Goal: Navigation & Orientation: Find specific page/section

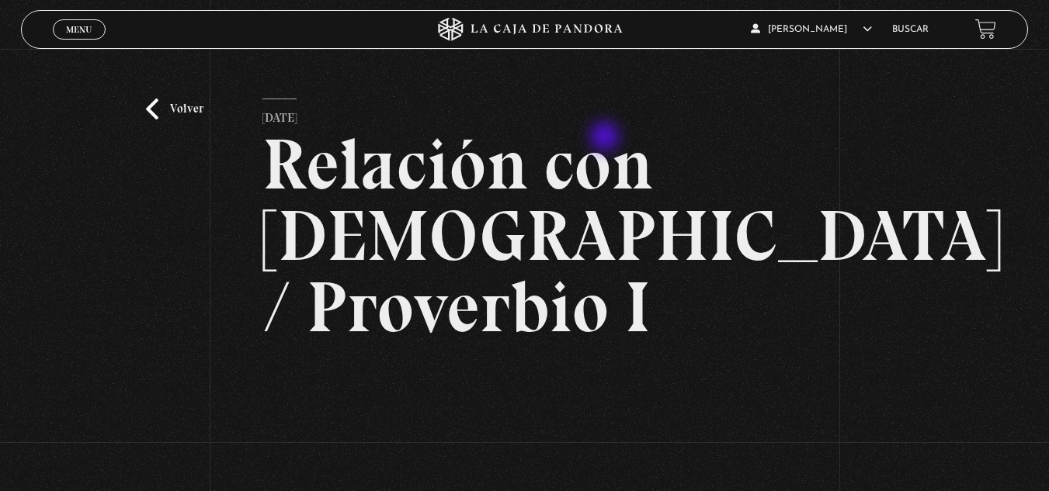
scroll to position [233, 0]
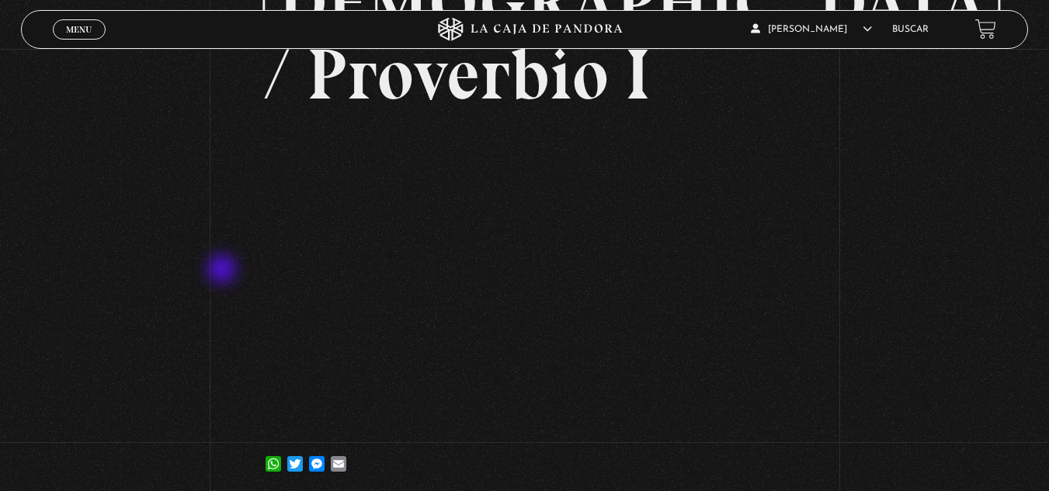
click at [224, 271] on div "Volver [DATE] Relación con [DEMOGRAPHIC_DATA] / Proverbio I WhatsApp Twitter Me…" at bounding box center [524, 157] width 1049 height 683
click at [85, 29] on span "Menu" at bounding box center [79, 29] width 26 height 9
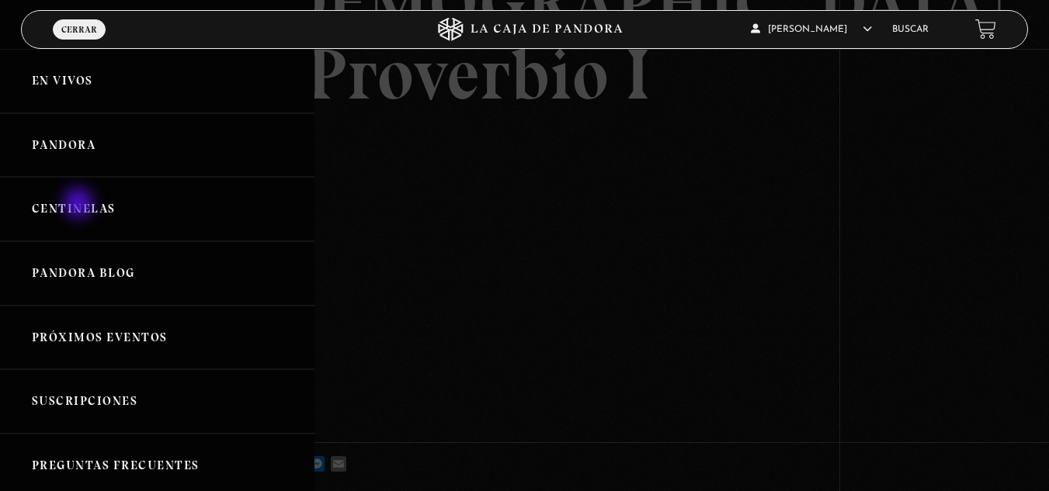
click at [79, 207] on link "Centinelas" at bounding box center [157, 209] width 314 height 64
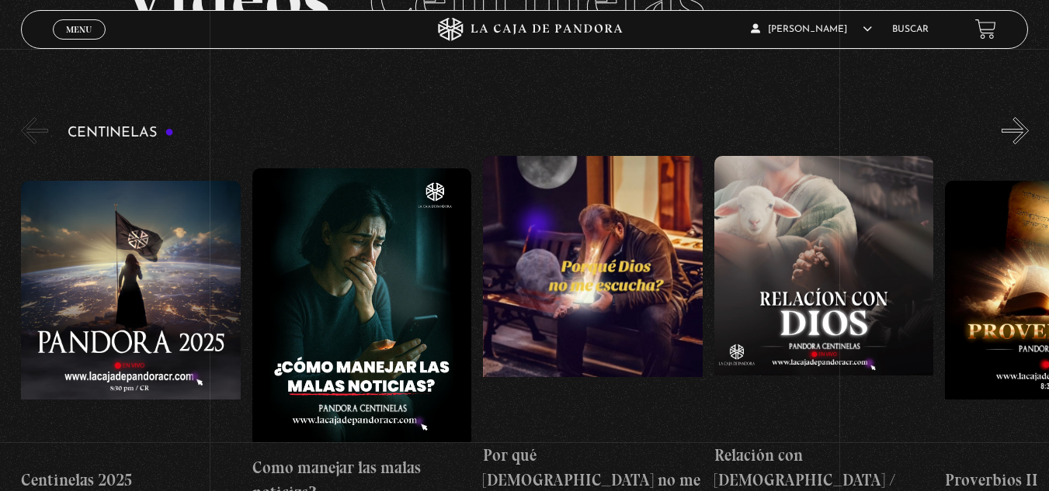
scroll to position [155, 0]
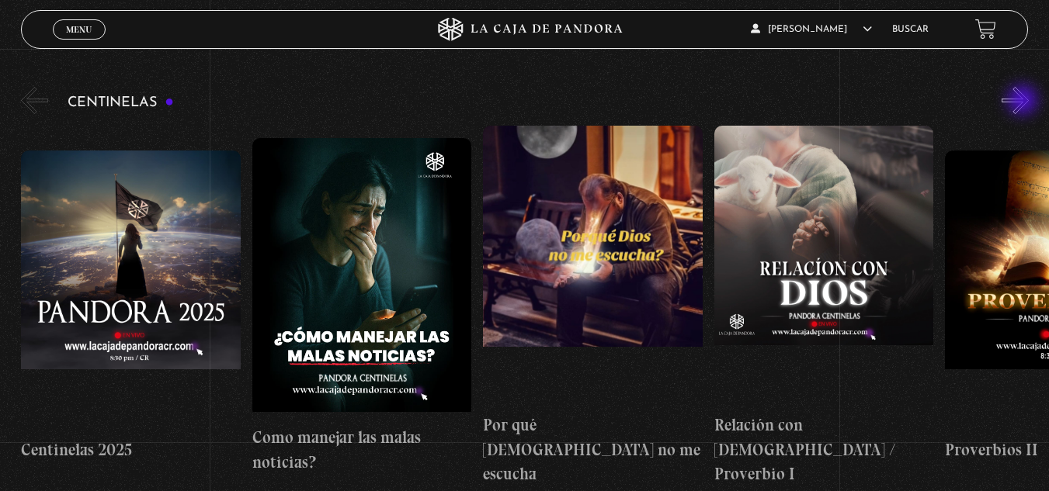
click at [1024, 102] on button "»" at bounding box center [1014, 100] width 27 height 27
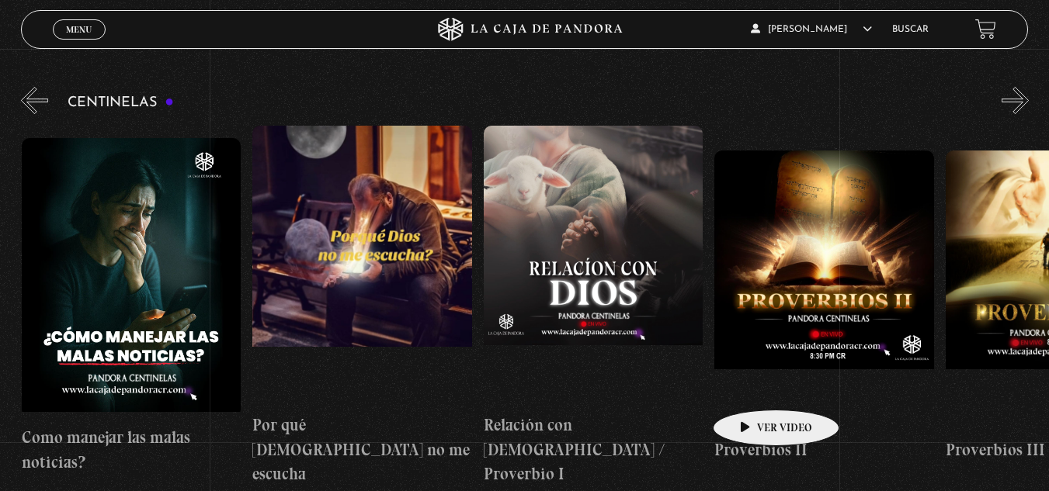
scroll to position [0, 231]
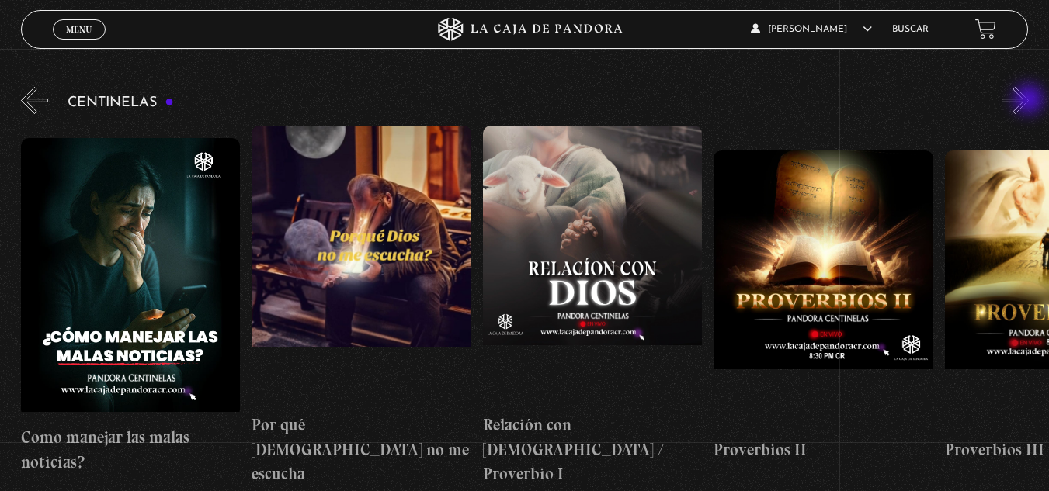
click at [1028, 101] on button "»" at bounding box center [1014, 100] width 27 height 27
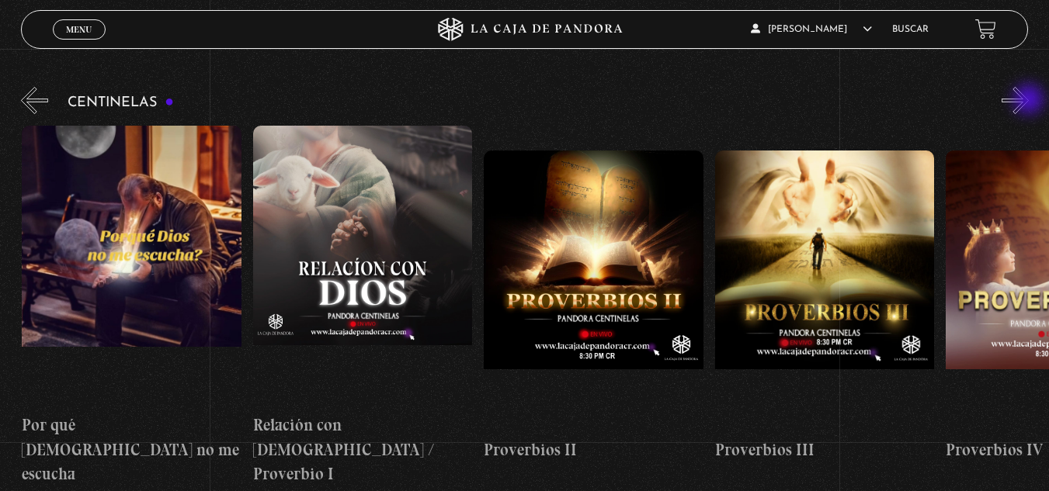
scroll to position [0, 462]
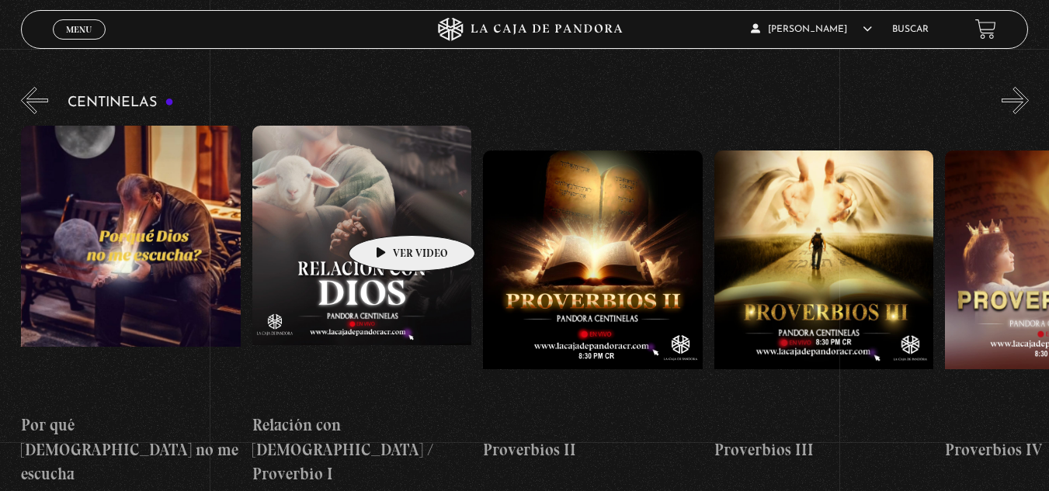
click at [387, 213] on figure at bounding box center [362, 265] width 220 height 279
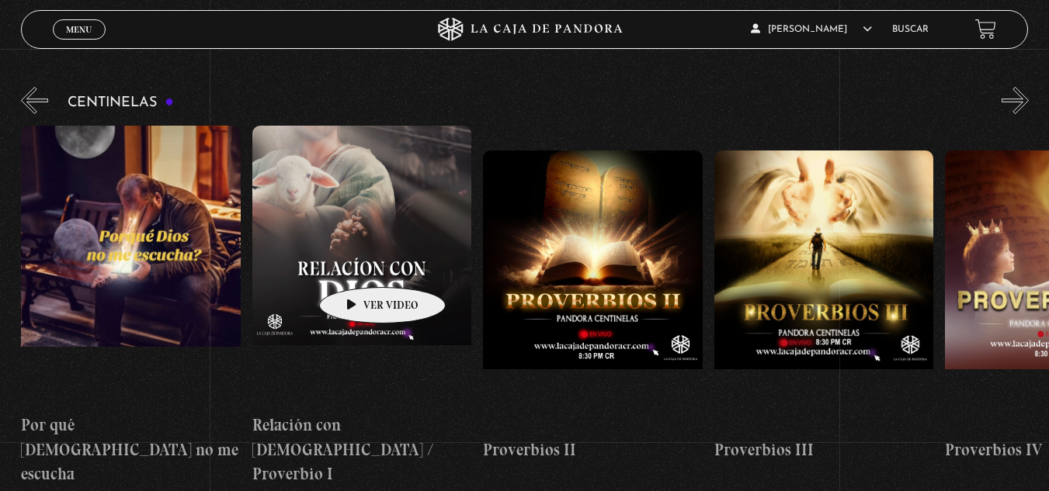
click at [358, 264] on figure at bounding box center [362, 265] width 220 height 279
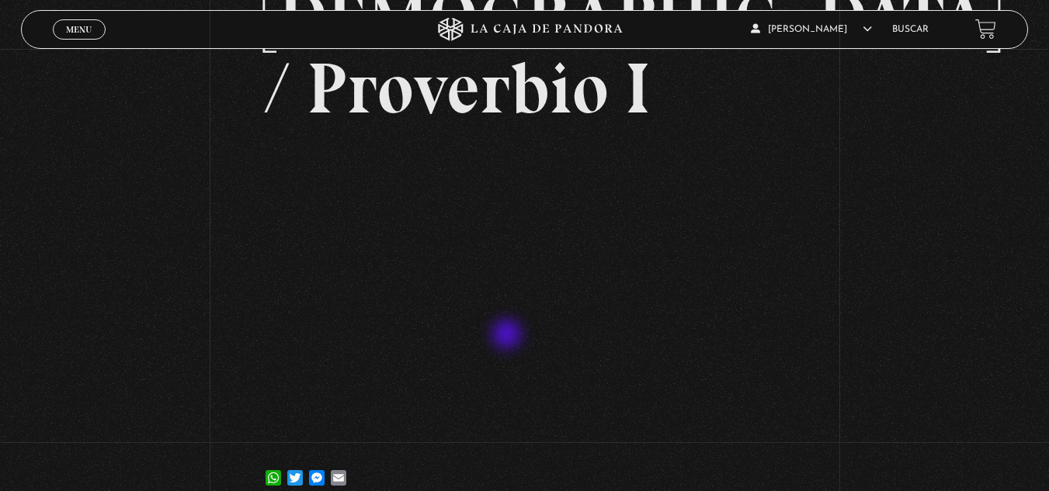
scroll to position [310, 0]
